Goal: Information Seeking & Learning: Understand process/instructions

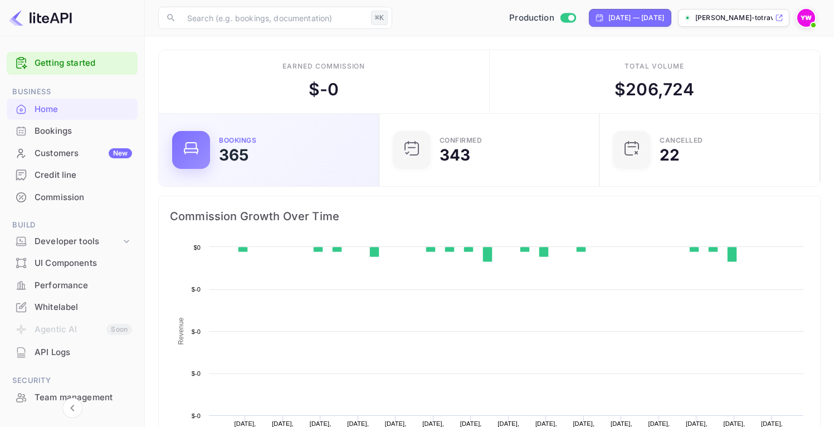
scroll to position [173, 206]
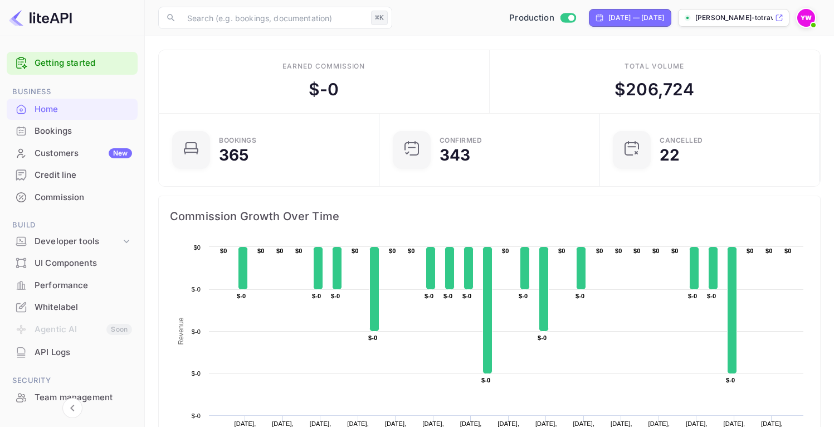
click at [93, 130] on div "Bookings" at bounding box center [84, 131] width 98 height 13
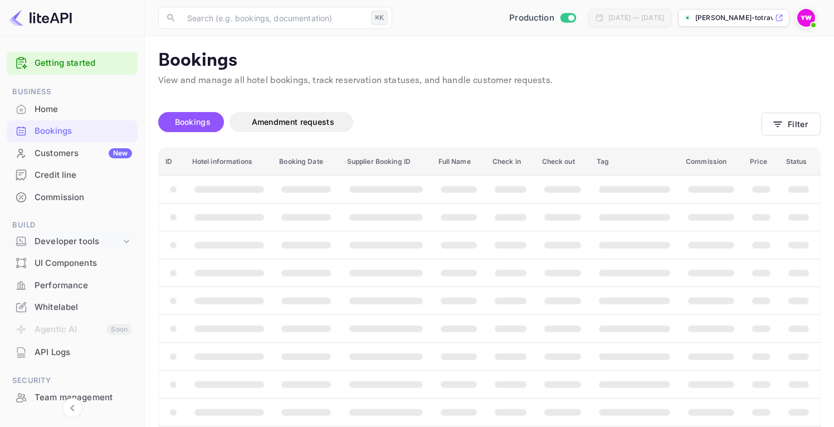
scroll to position [110, 0]
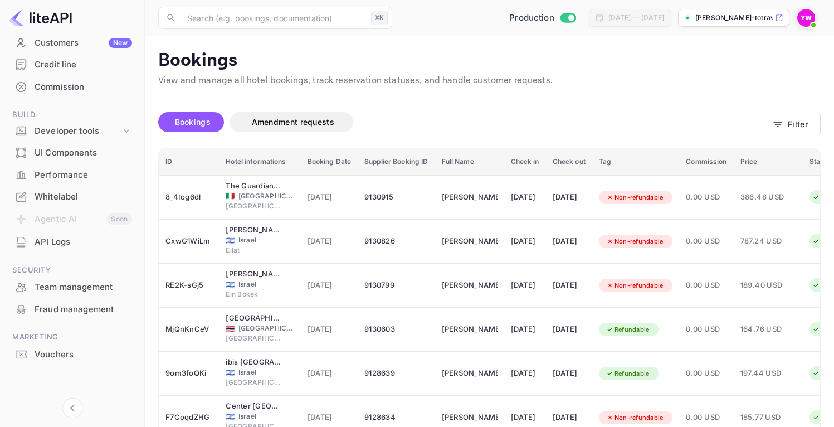
click at [76, 348] on div "Vouchers" at bounding box center [84, 354] width 98 height 13
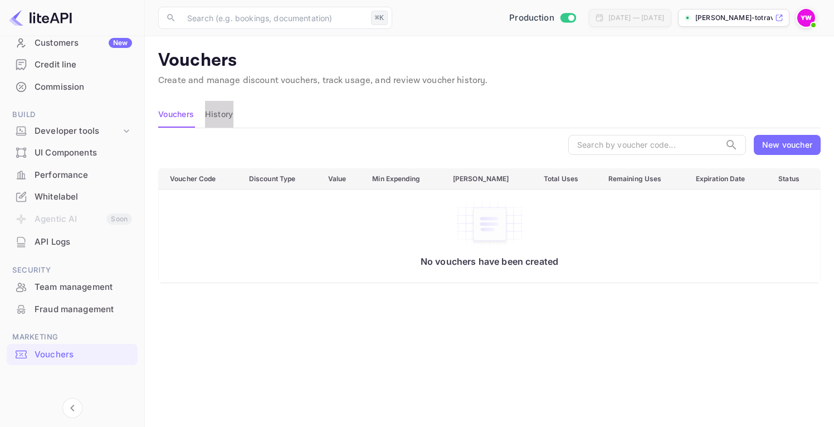
click at [230, 115] on button "History" at bounding box center [219, 114] width 28 height 27
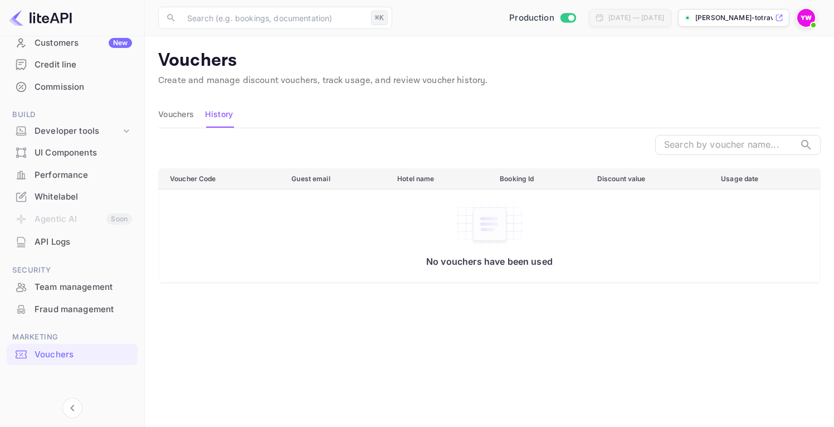
click at [177, 125] on button "Vouchers" at bounding box center [176, 114] width 36 height 27
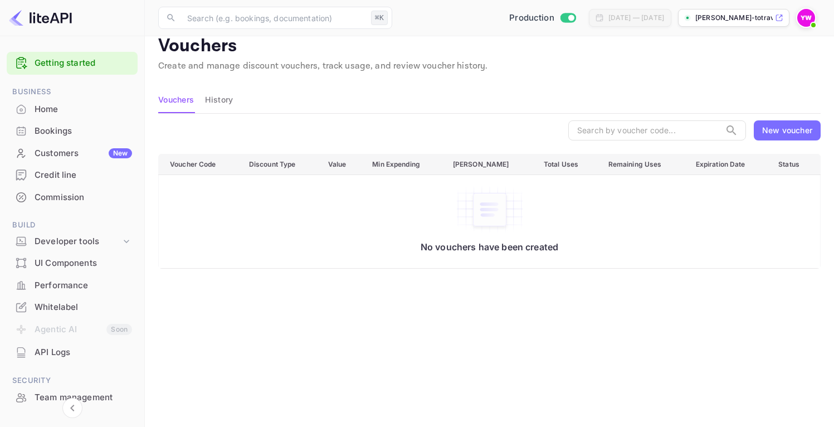
click at [70, 138] on div "Bookings" at bounding box center [72, 131] width 131 height 22
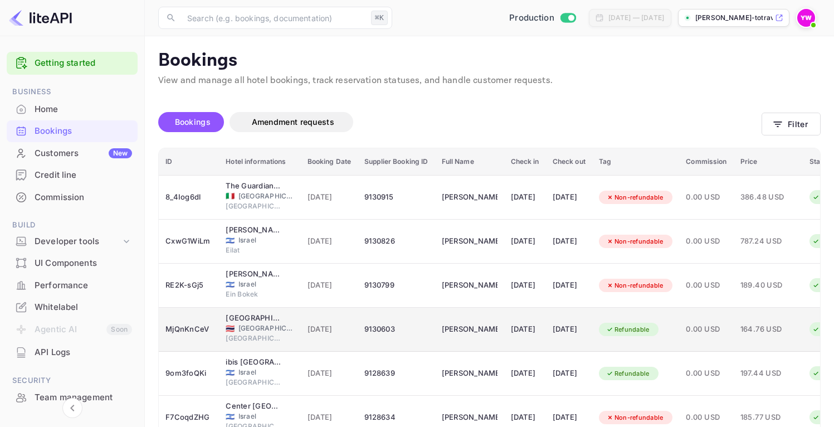
click at [279, 332] on span "[GEOGRAPHIC_DATA]" at bounding box center [267, 328] width 56 height 10
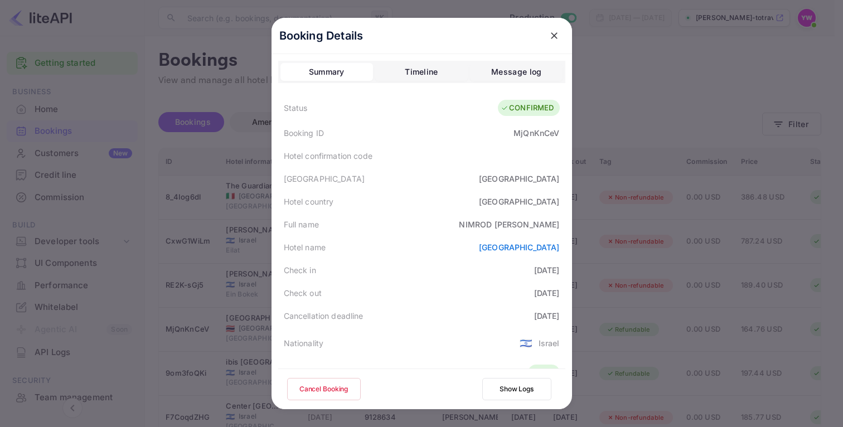
click at [502, 389] on button "Show Logs" at bounding box center [516, 389] width 69 height 22
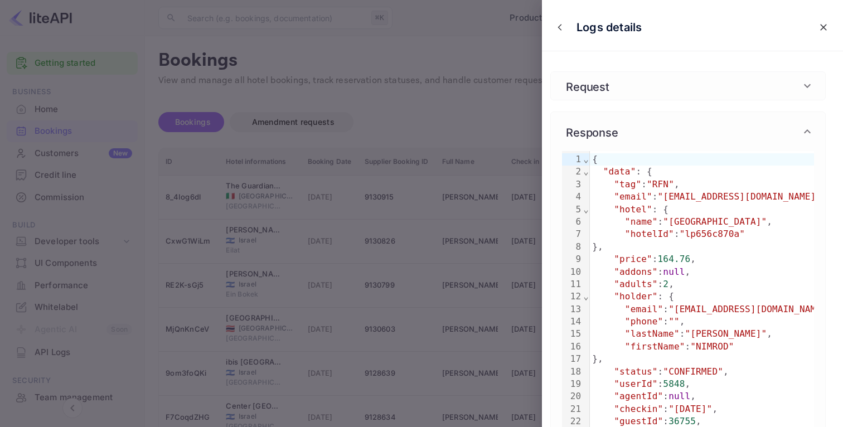
click at [733, 84] on div "Request" at bounding box center [681, 85] width 239 height 17
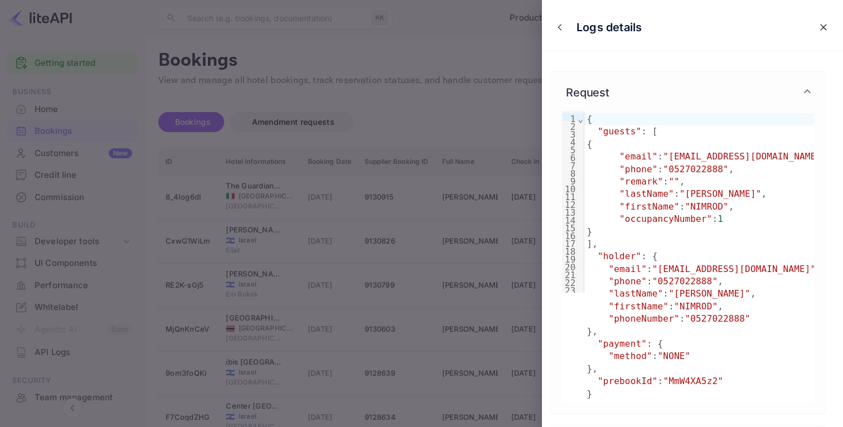
click at [818, 22] on icon "close" at bounding box center [823, 27] width 11 height 11
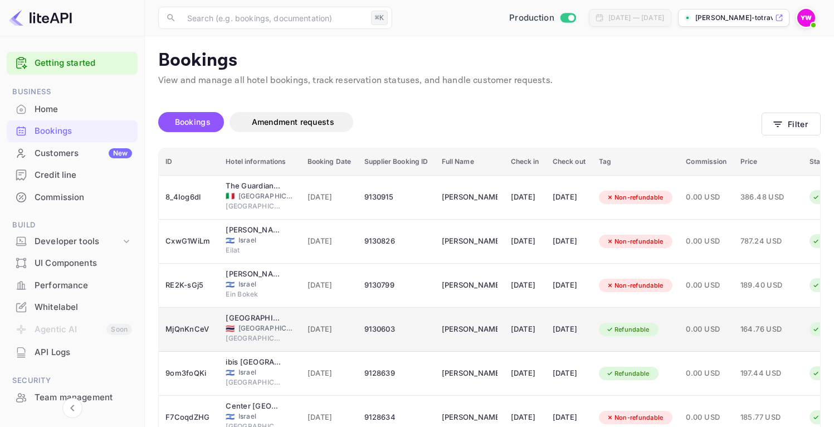
click at [646, 334] on div "Refundable" at bounding box center [628, 330] width 58 height 14
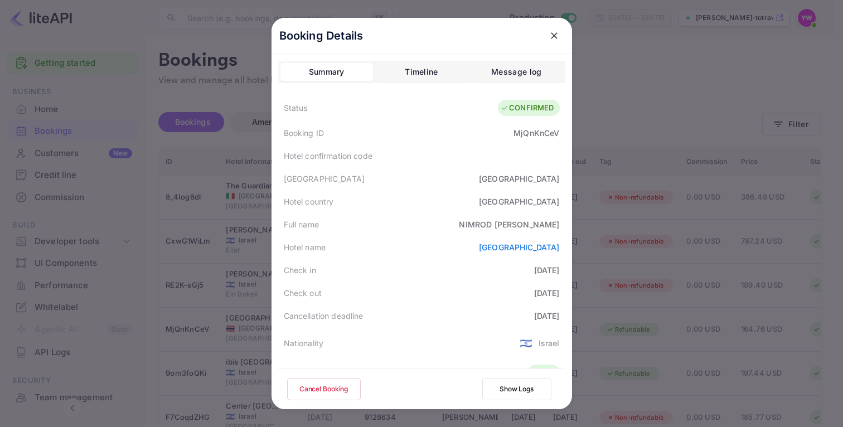
click at [391, 79] on button "Timeline" at bounding box center [421, 72] width 93 height 18
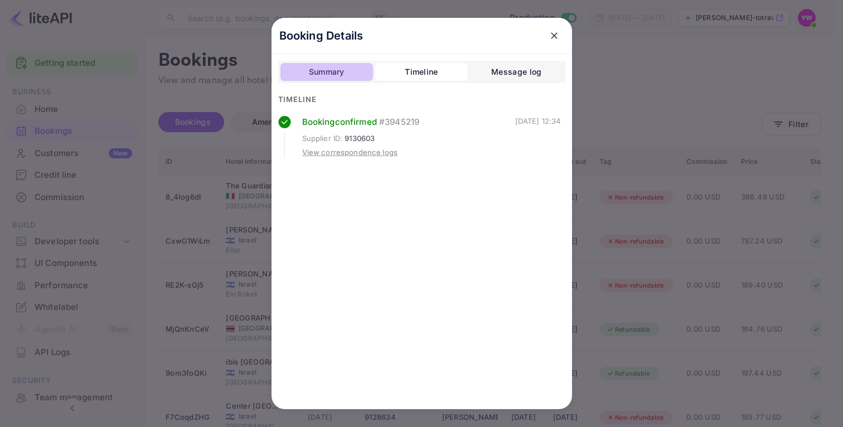
click at [334, 73] on div "Summary" at bounding box center [327, 71] width 36 height 13
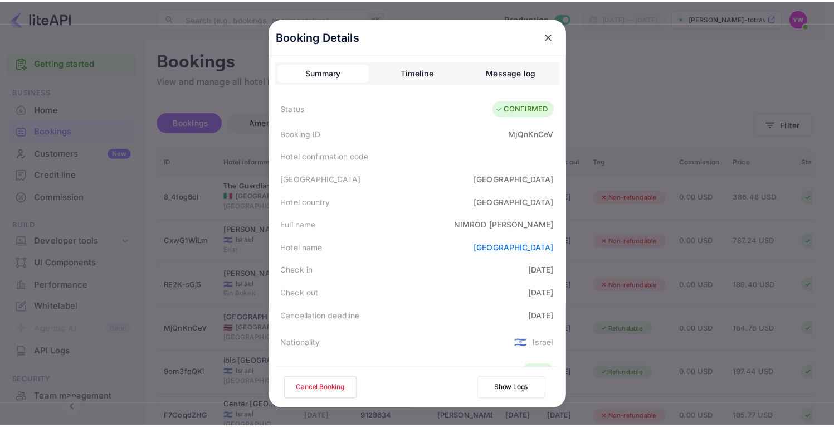
scroll to position [271, 0]
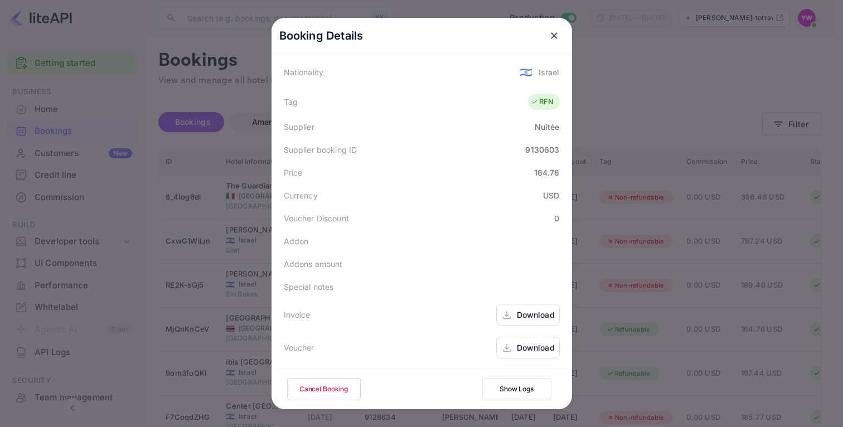
click at [524, 346] on div "Download" at bounding box center [536, 348] width 38 height 12
click at [628, 130] on div at bounding box center [421, 213] width 843 height 427
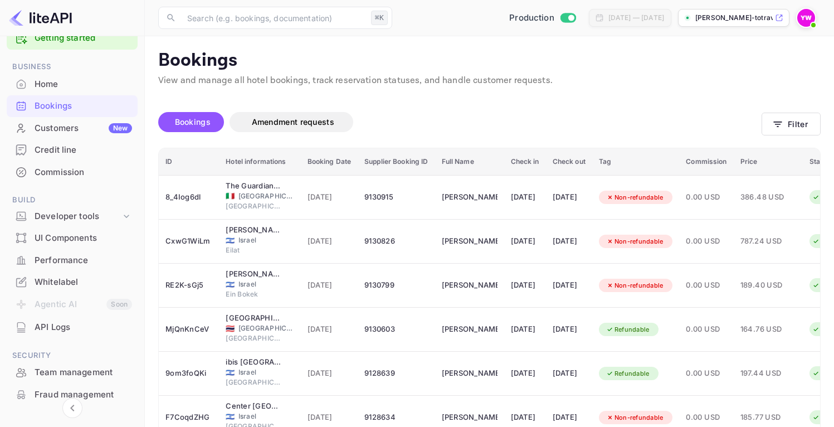
scroll to position [0, 0]
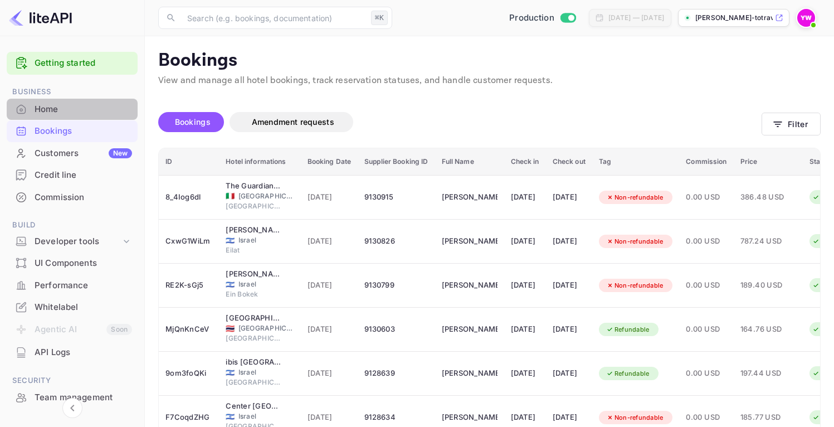
click at [86, 111] on div "Home" at bounding box center [84, 109] width 98 height 13
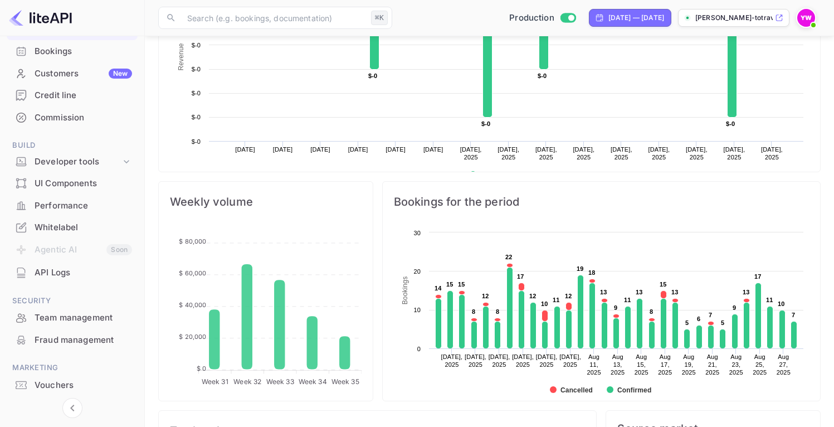
scroll to position [28, 0]
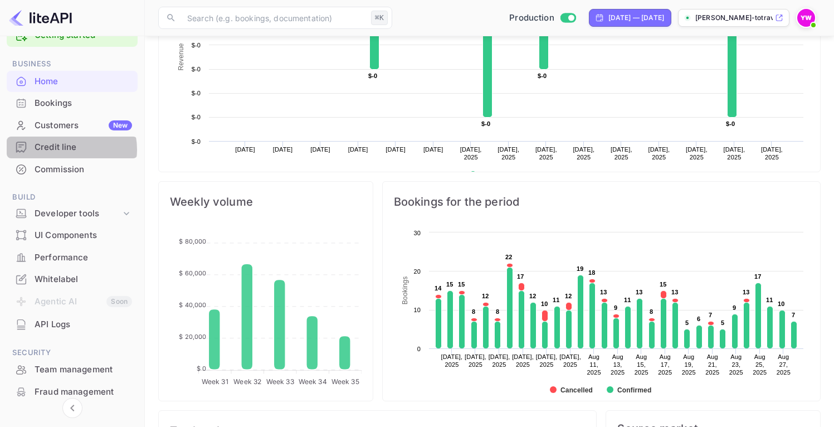
click at [67, 149] on div "Credit line" at bounding box center [84, 147] width 98 height 13
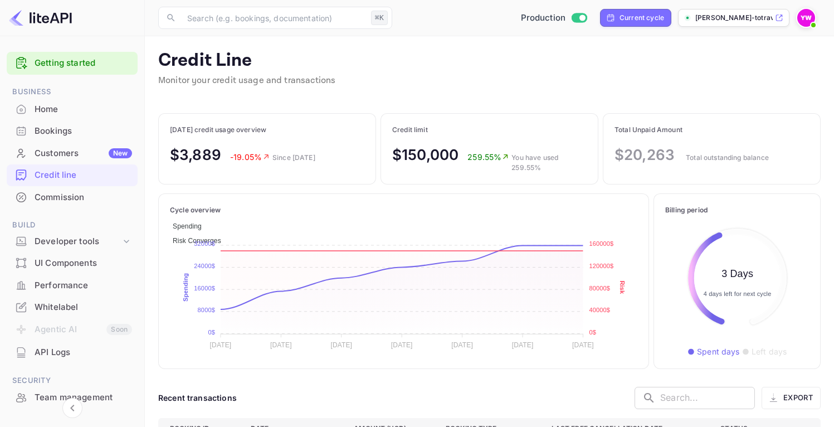
click at [810, 17] on img at bounding box center [807, 18] width 18 height 18
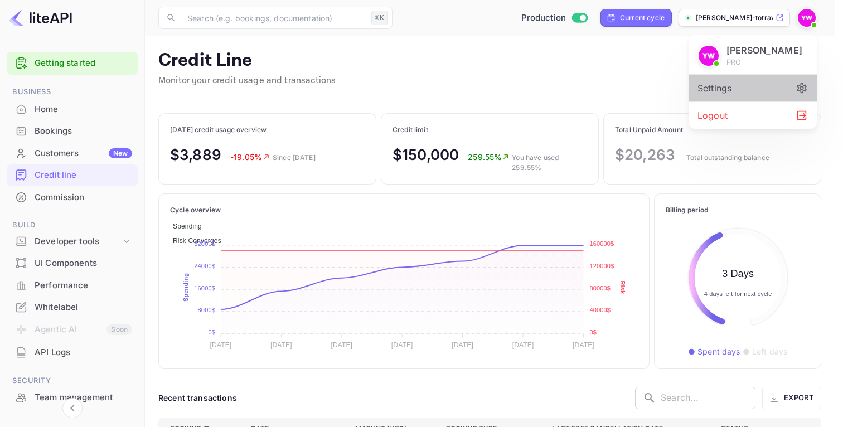
click at [751, 86] on div "Settings" at bounding box center [752, 88] width 128 height 27
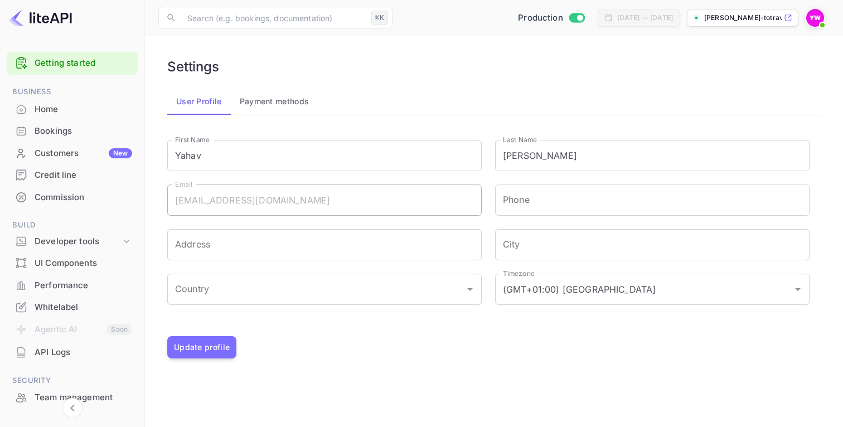
click at [263, 104] on button "Payment methods" at bounding box center [275, 101] width 88 height 27
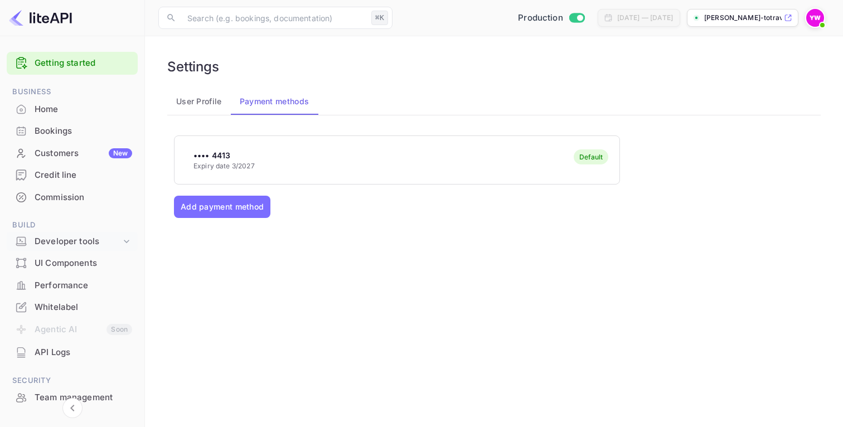
click at [67, 244] on div "Developer tools" at bounding box center [78, 241] width 86 height 13
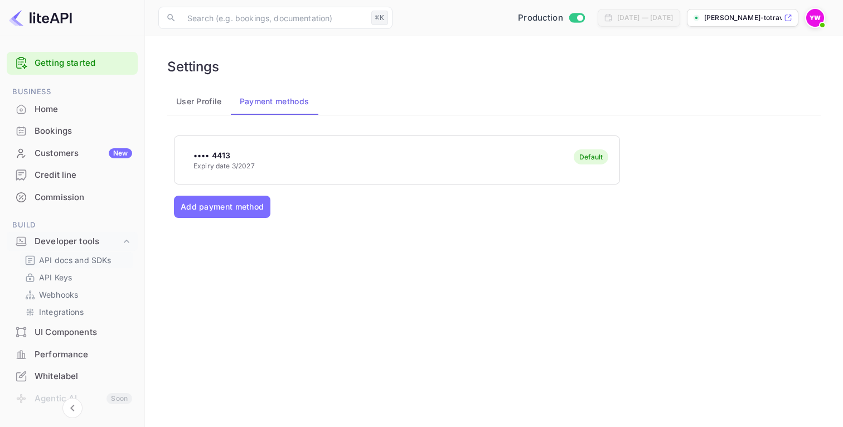
click at [72, 261] on p "API docs and SDKs" at bounding box center [75, 260] width 72 height 12
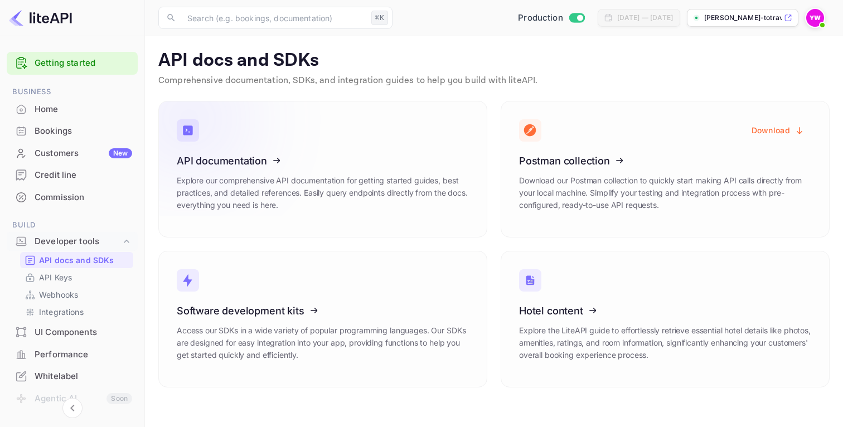
click at [249, 166] on icon at bounding box center [245, 158] width 173 height 115
